Goal: Information Seeking & Learning: Learn about a topic

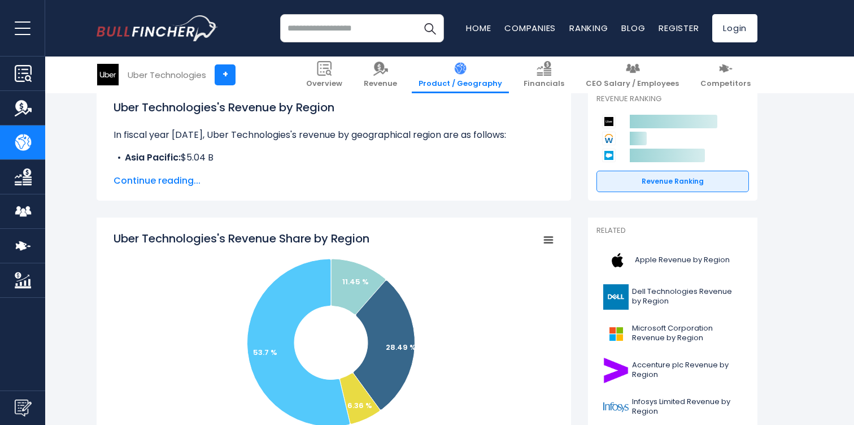
scroll to position [169, 0]
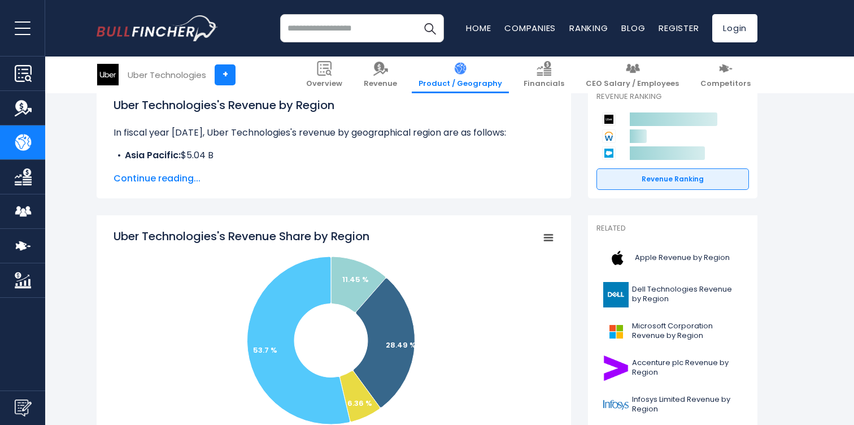
click at [173, 176] on span "Continue reading..." at bounding box center [334, 179] width 441 height 14
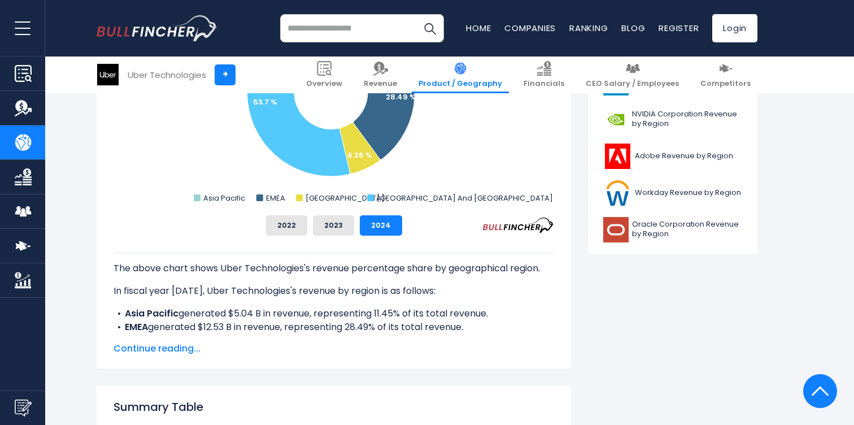
scroll to position [510, 0]
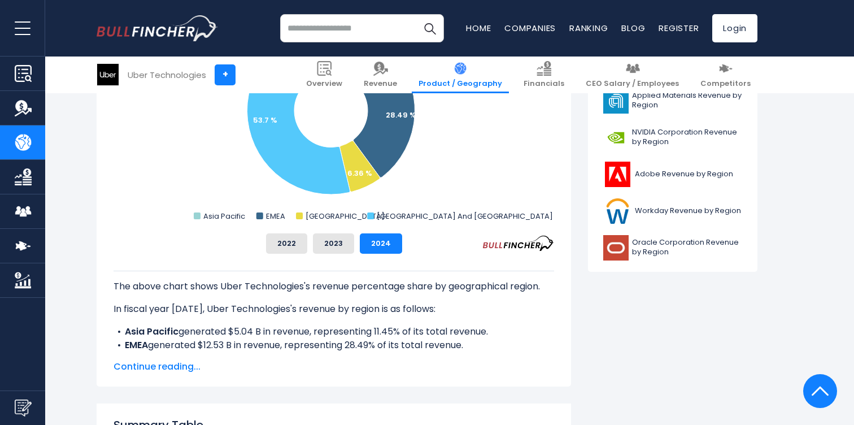
click at [316, 44] on div "Recent searches Trending searches Apple Overview" at bounding box center [427, 28] width 661 height 56
click at [325, 34] on input "search" at bounding box center [362, 28] width 164 height 28
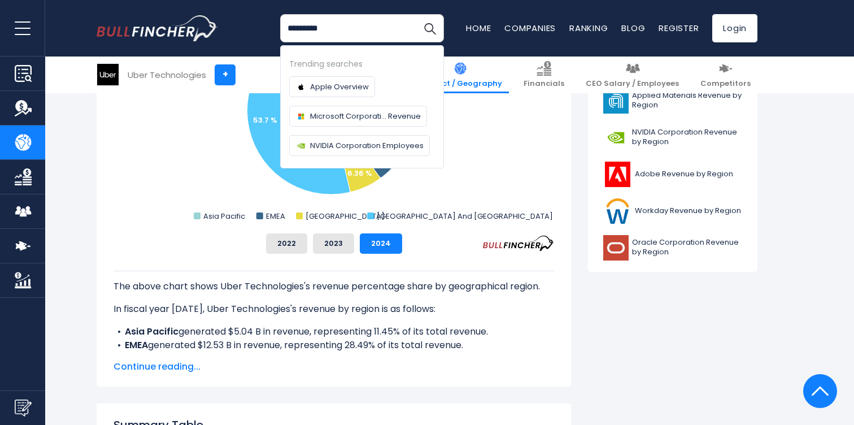
type input "*********"
click at [416, 14] on button "Search" at bounding box center [430, 28] width 28 height 28
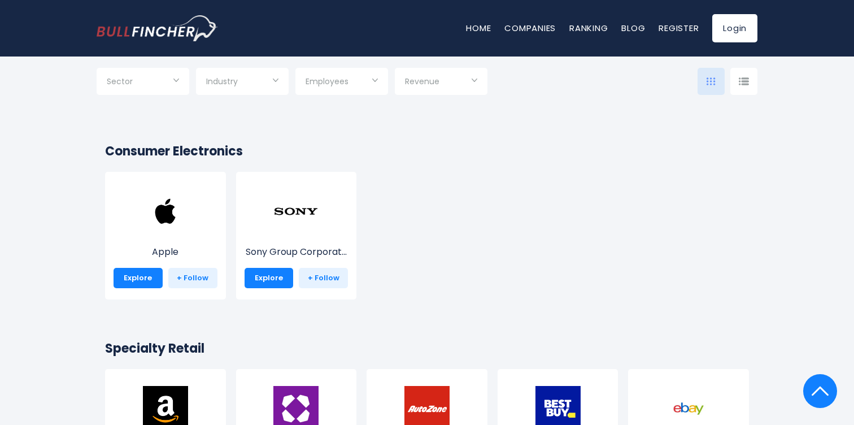
scroll to position [188, 0]
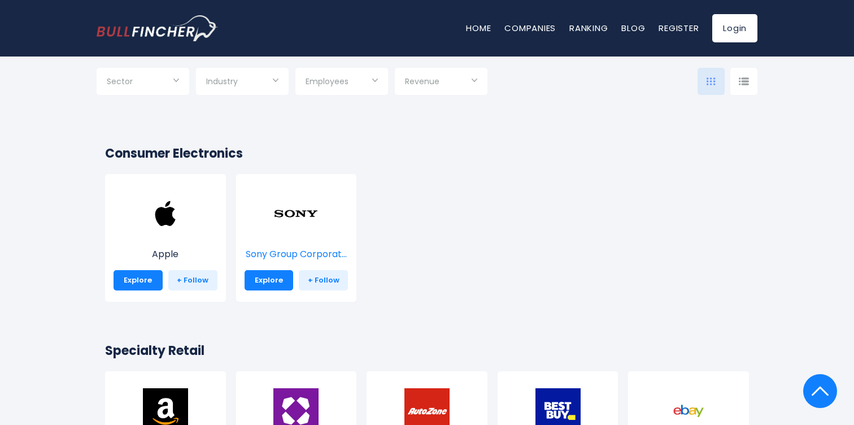
click at [305, 212] on img at bounding box center [295, 213] width 45 height 45
click at [276, 277] on link "Explore" at bounding box center [269, 280] width 49 height 20
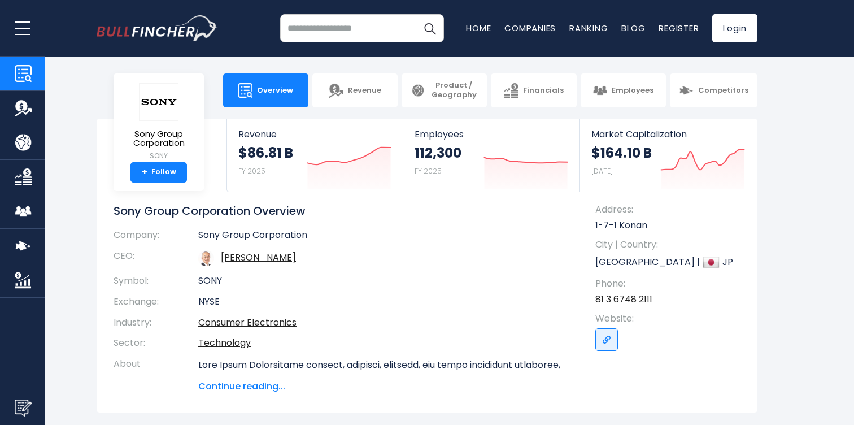
click at [367, 113] on body "Overview Revenue Product / Geography" at bounding box center [427, 212] width 854 height 425
click at [364, 93] on span "Revenue" at bounding box center [364, 91] width 33 height 10
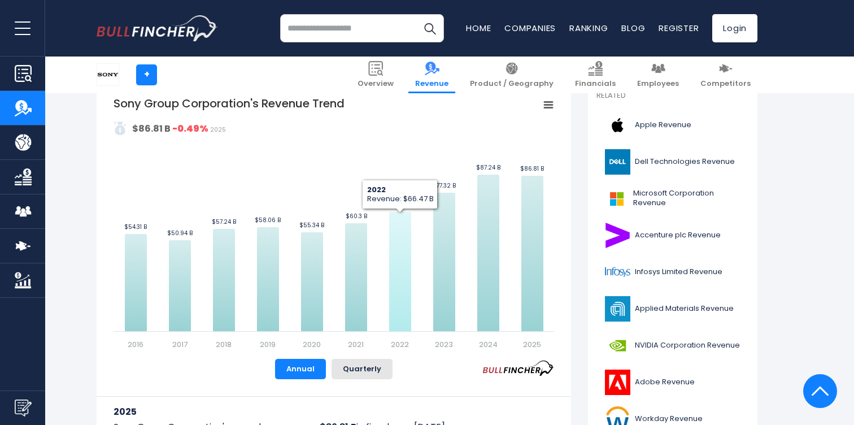
scroll to position [262, 0]
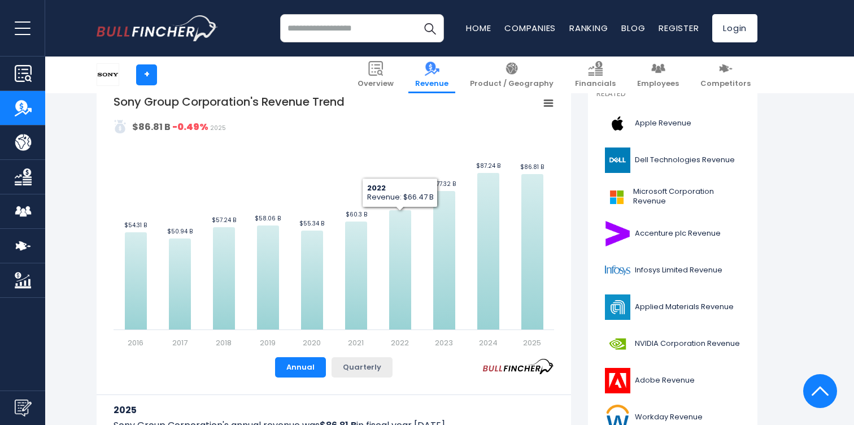
click at [355, 375] on button "Quarterly" at bounding box center [362, 367] width 61 height 20
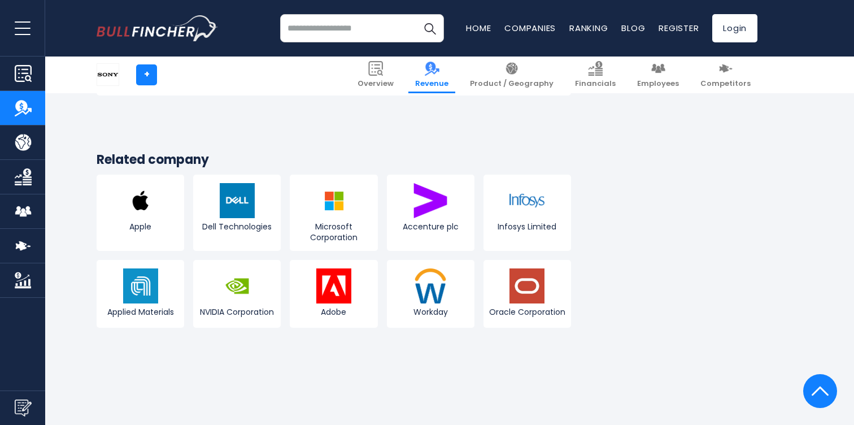
scroll to position [2943, 0]
